Goal: Information Seeking & Learning: Learn about a topic

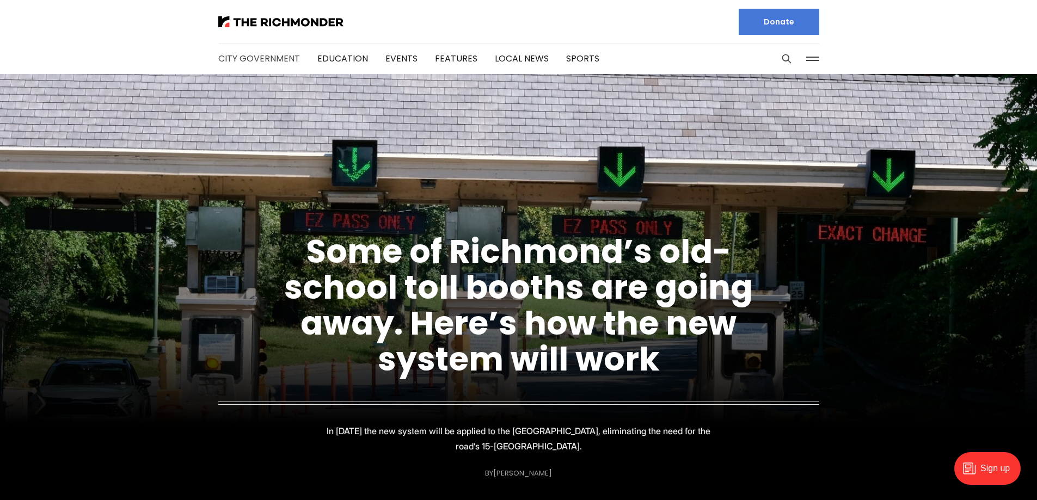
click at [261, 64] on link "City Government" at bounding box center [259, 58] width 82 height 13
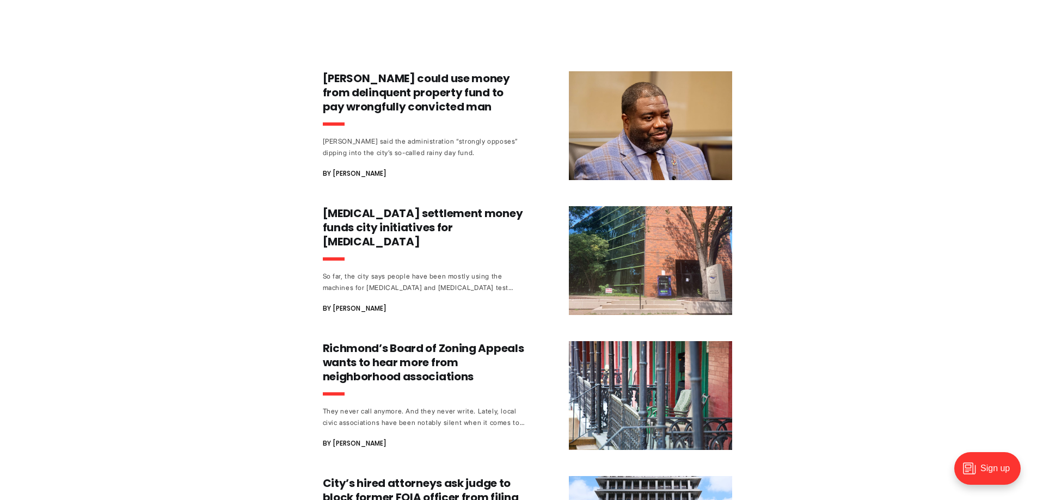
scroll to position [544, 0]
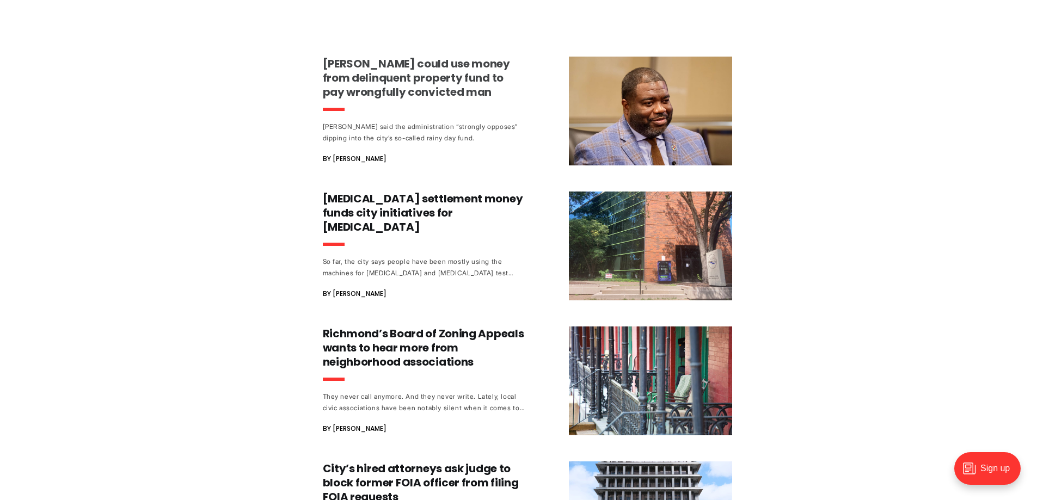
click at [435, 82] on h3 "[PERSON_NAME] could use money from delinquent property fund to pay wrongfully c…" at bounding box center [424, 78] width 202 height 42
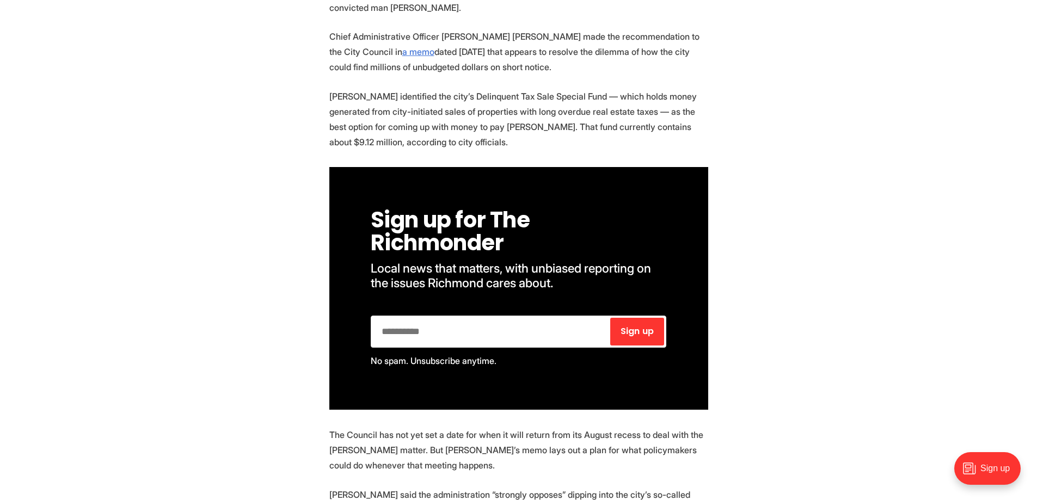
scroll to position [544, 0]
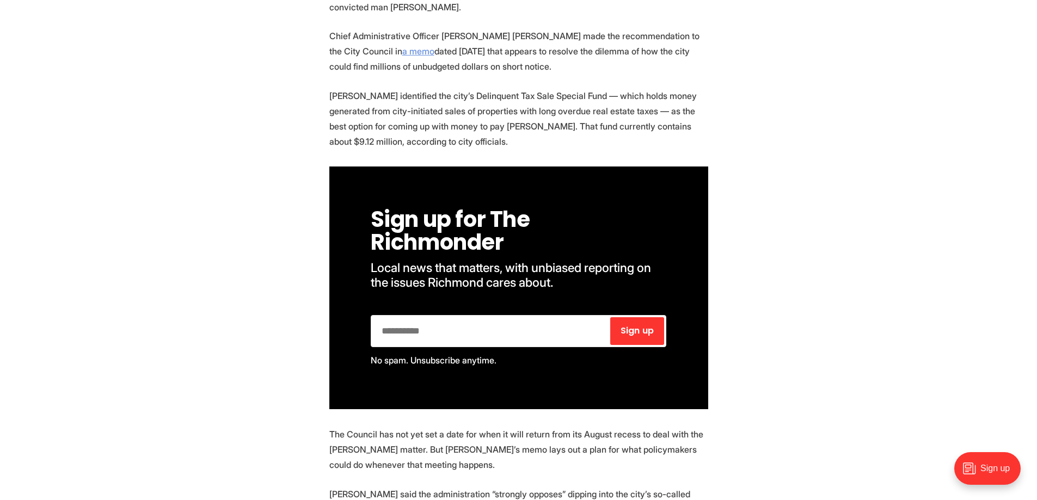
click at [402, 52] on link "a memo" at bounding box center [418, 51] width 32 height 11
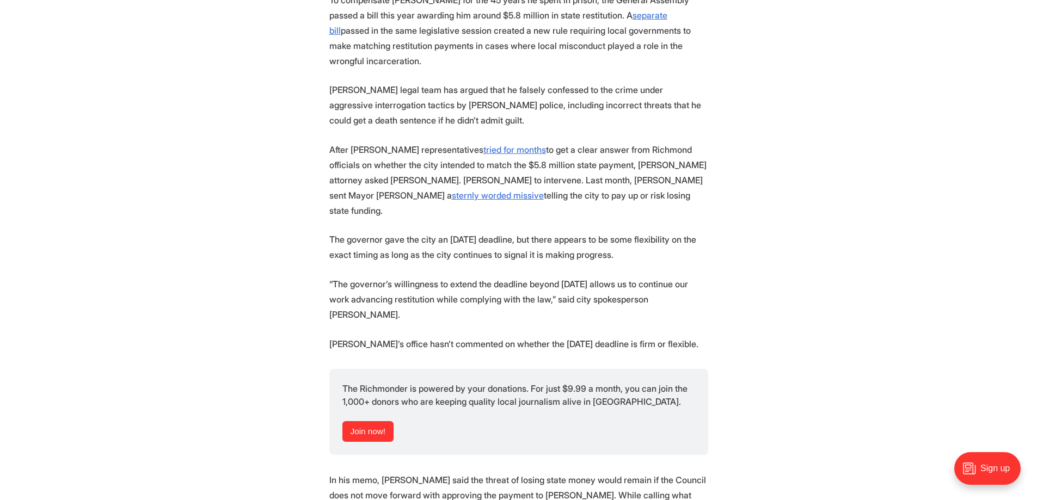
scroll to position [1252, 0]
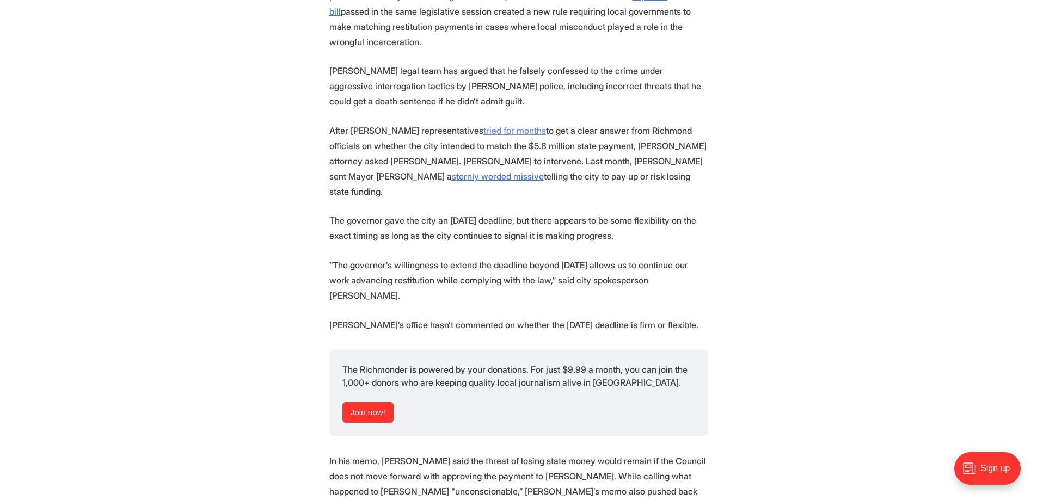
click at [483, 125] on u "tried for months" at bounding box center [514, 130] width 63 height 11
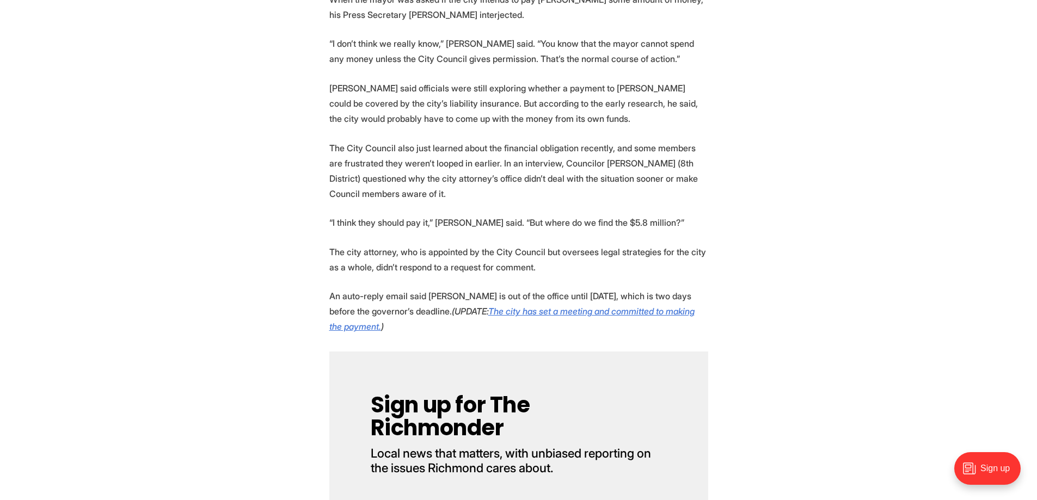
scroll to position [1578, 0]
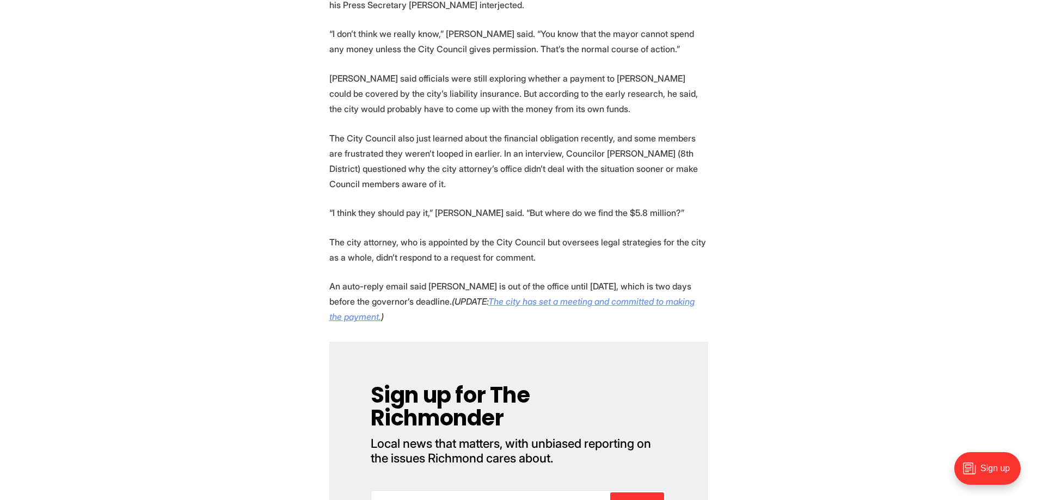
click at [534, 296] on em "The city has set a meeting and committed to making the payment." at bounding box center [511, 309] width 365 height 26
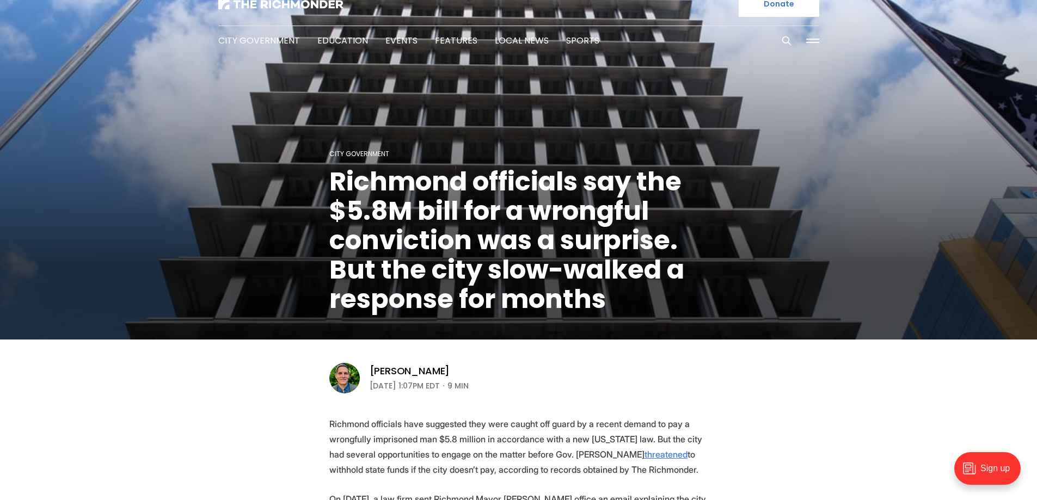
scroll to position [0, 0]
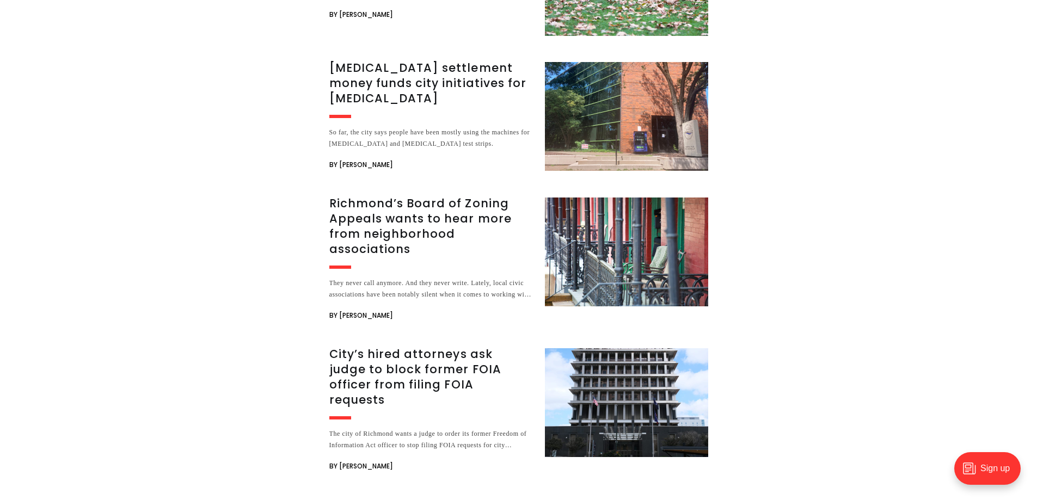
scroll to position [2166, 0]
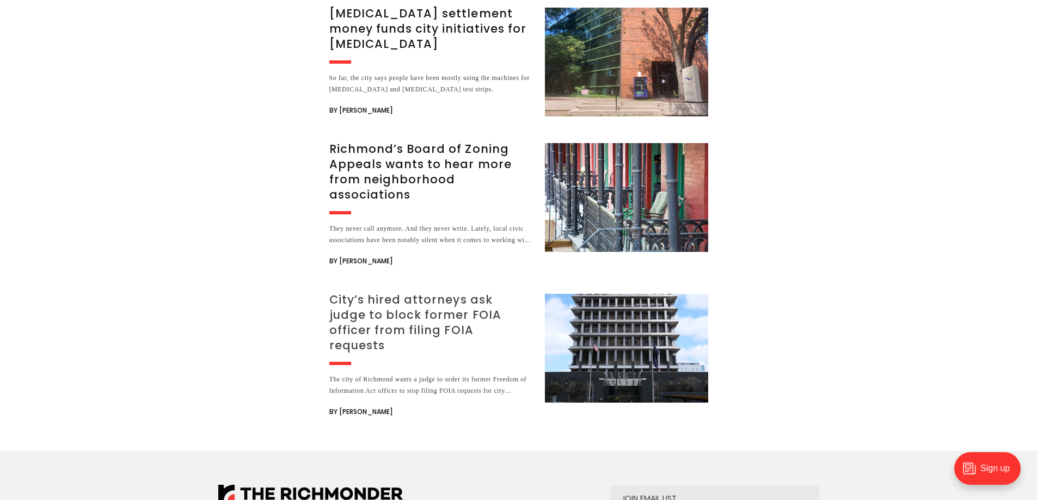
click at [380, 292] on h3 "City’s hired attorneys ask judge to block former FOIA officer from filing FOIA …" at bounding box center [430, 322] width 202 height 61
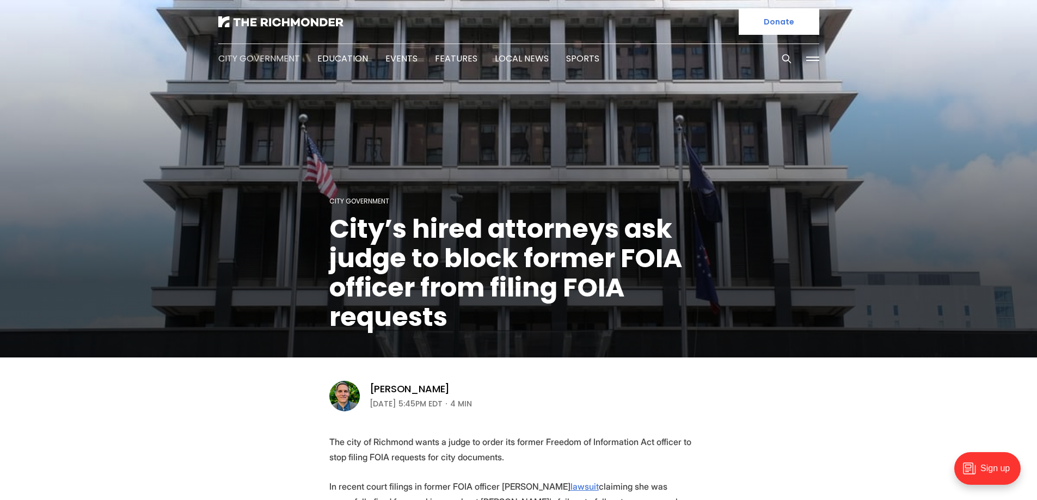
click at [263, 58] on link "City Government" at bounding box center [259, 58] width 82 height 13
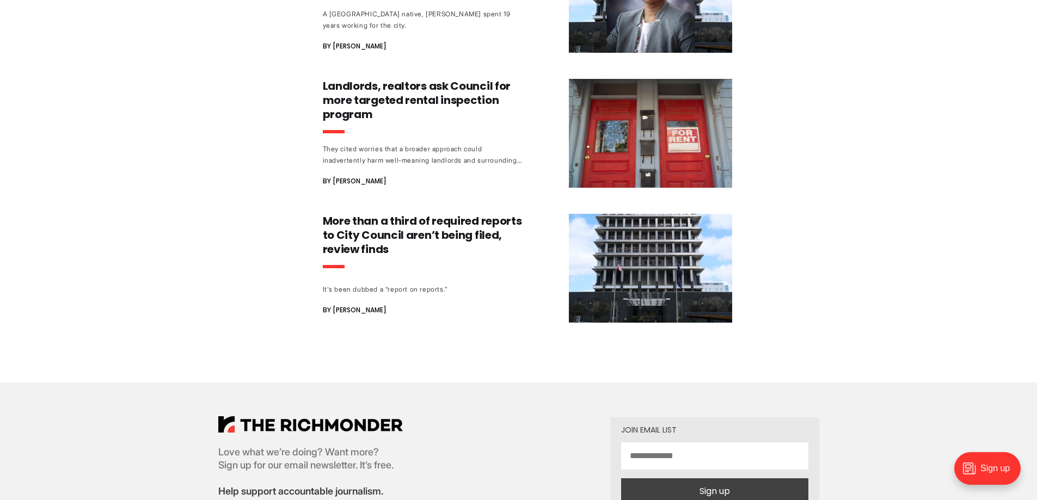
scroll to position [2231, 0]
